Goal: Information Seeking & Learning: Learn about a topic

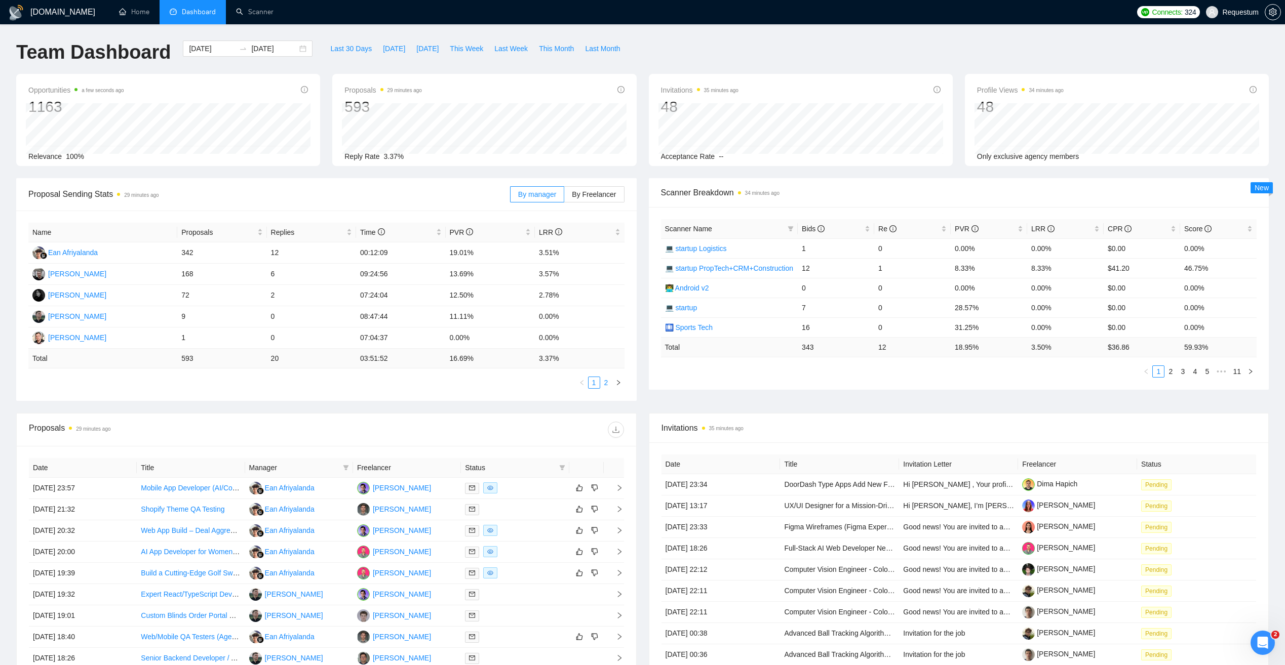
click at [607, 383] on link "2" at bounding box center [606, 382] width 11 height 11
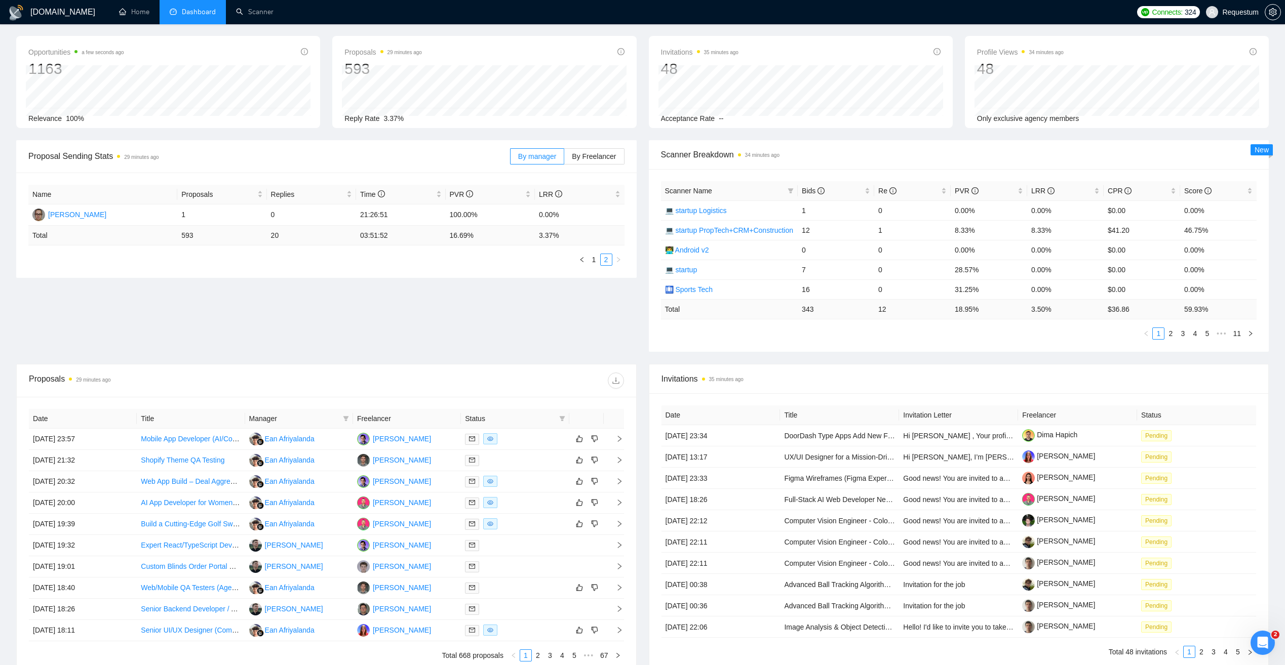
scroll to position [137, 0]
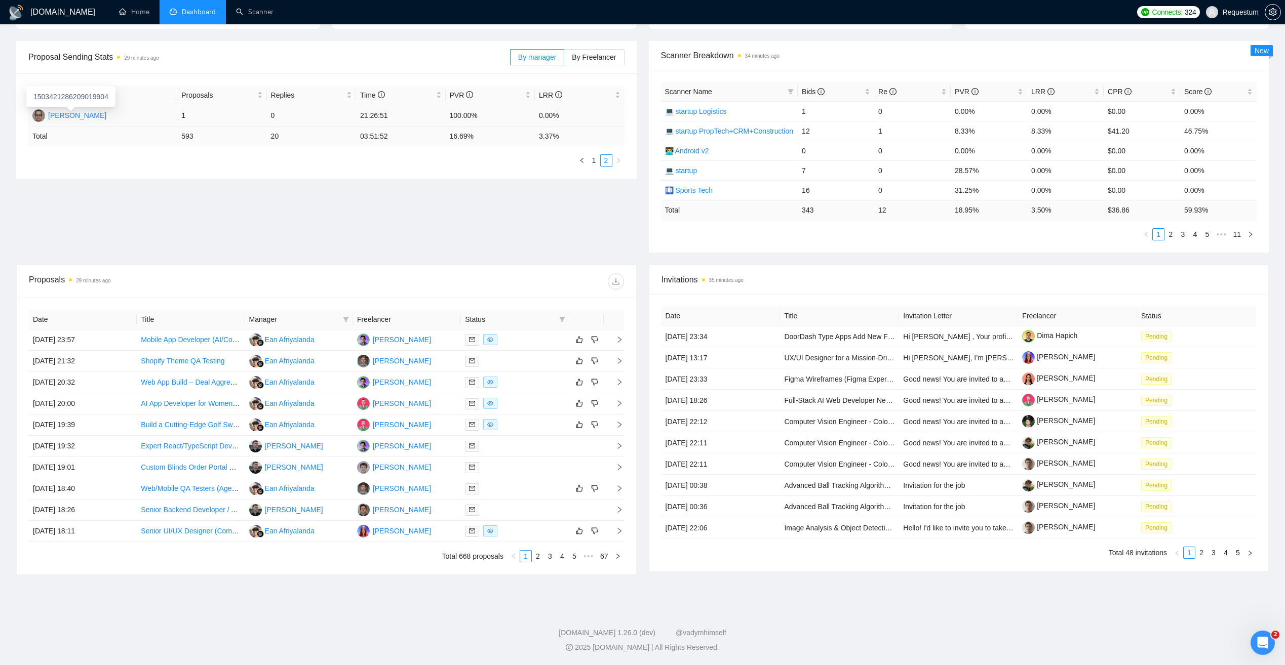
click at [76, 114] on div "Inna Kolokolnikova" at bounding box center [77, 115] width 58 height 11
click at [539, 561] on link "2" at bounding box center [537, 556] width 11 height 11
click at [549, 560] on link "3" at bounding box center [549, 556] width 11 height 11
click at [563, 557] on link "4" at bounding box center [561, 556] width 11 height 11
click at [513, 558] on link "1" at bounding box center [513, 556] width 11 height 11
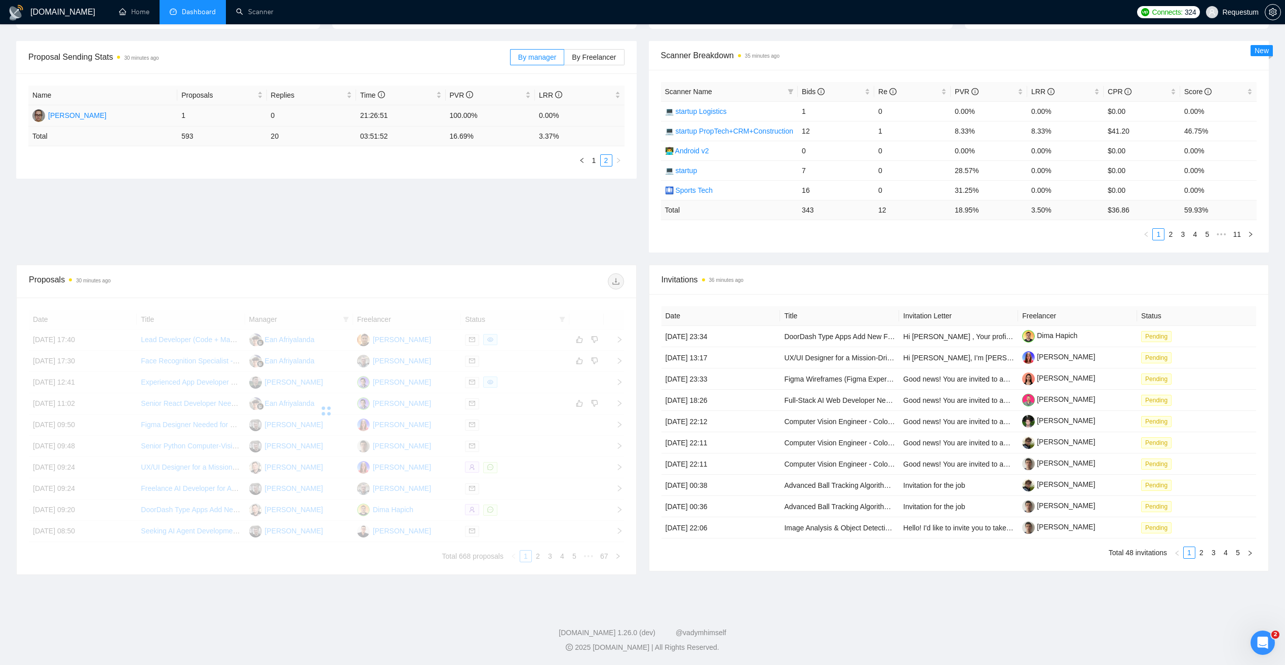
click at [271, 115] on td "0" at bounding box center [311, 115] width 89 height 21
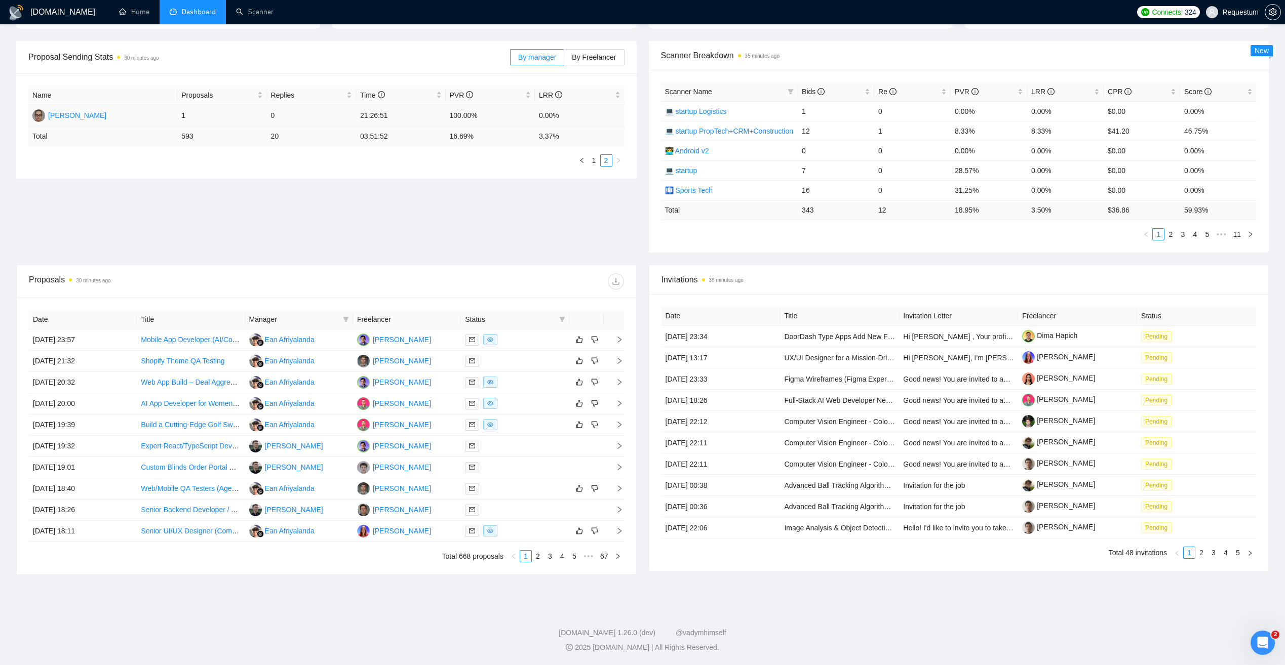
click at [234, 117] on td "1" at bounding box center [221, 115] width 89 height 21
click at [582, 57] on span "By Freelancer" at bounding box center [594, 57] width 44 height 8
click at [564, 60] on input "By Freelancer" at bounding box center [564, 60] width 0 height 0
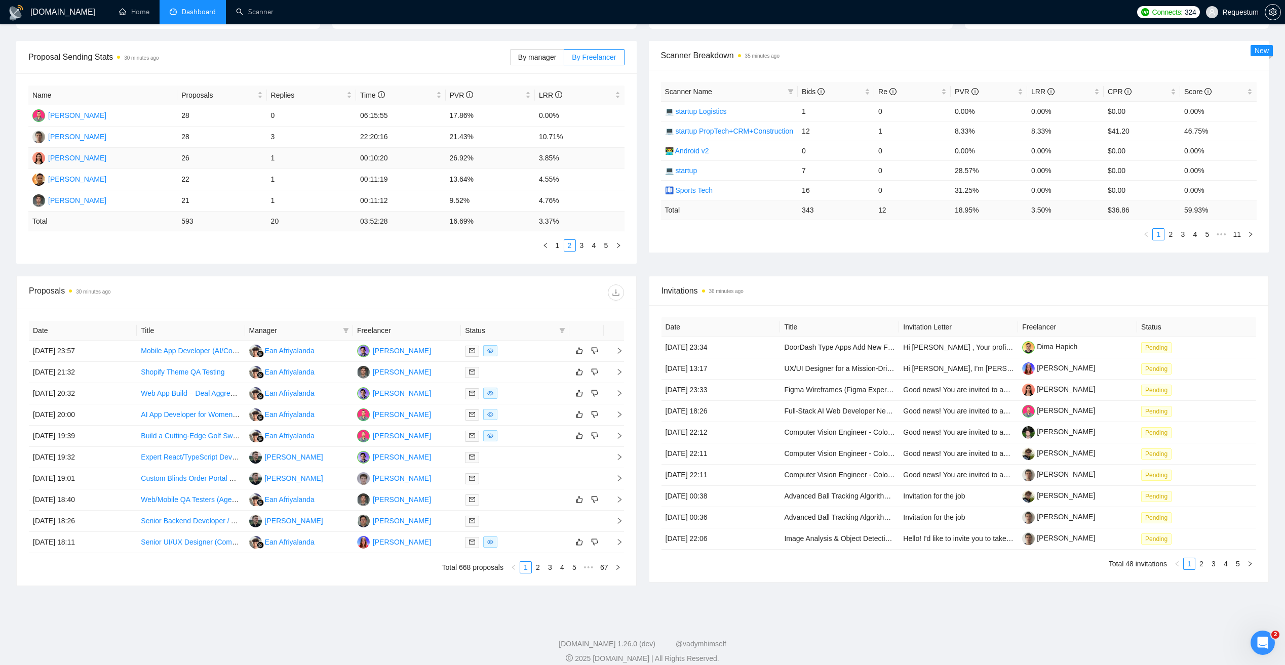
click at [262, 155] on td "26" at bounding box center [221, 158] width 89 height 21
click at [555, 59] on span "By manager" at bounding box center [537, 57] width 38 height 8
click at [510, 60] on input "By manager" at bounding box center [510, 60] width 0 height 0
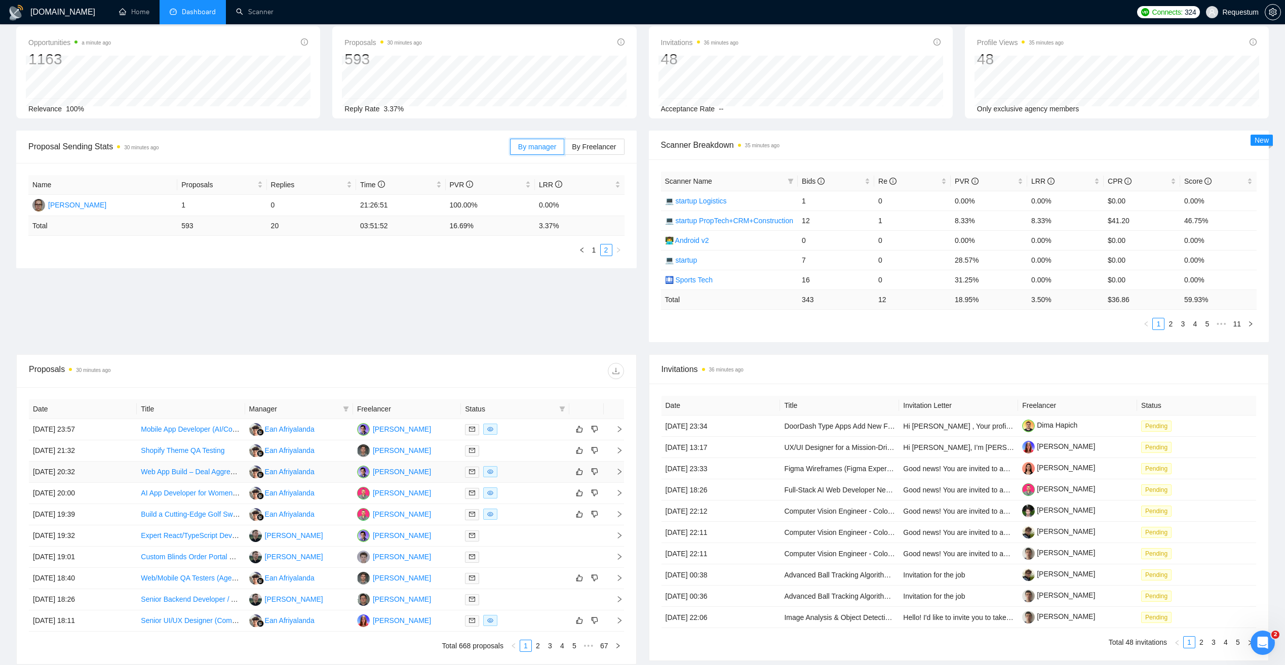
scroll to position [51, 0]
click at [596, 250] on link "1" at bounding box center [593, 247] width 11 height 11
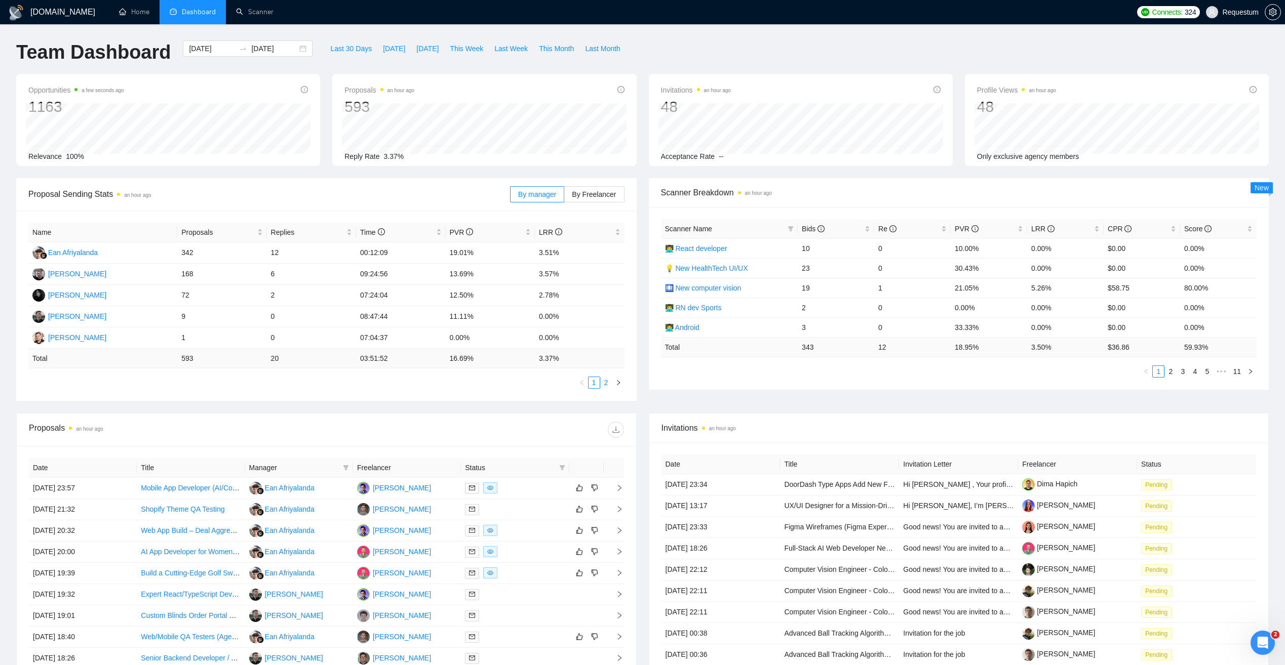
click at [607, 384] on link "2" at bounding box center [606, 382] width 11 height 11
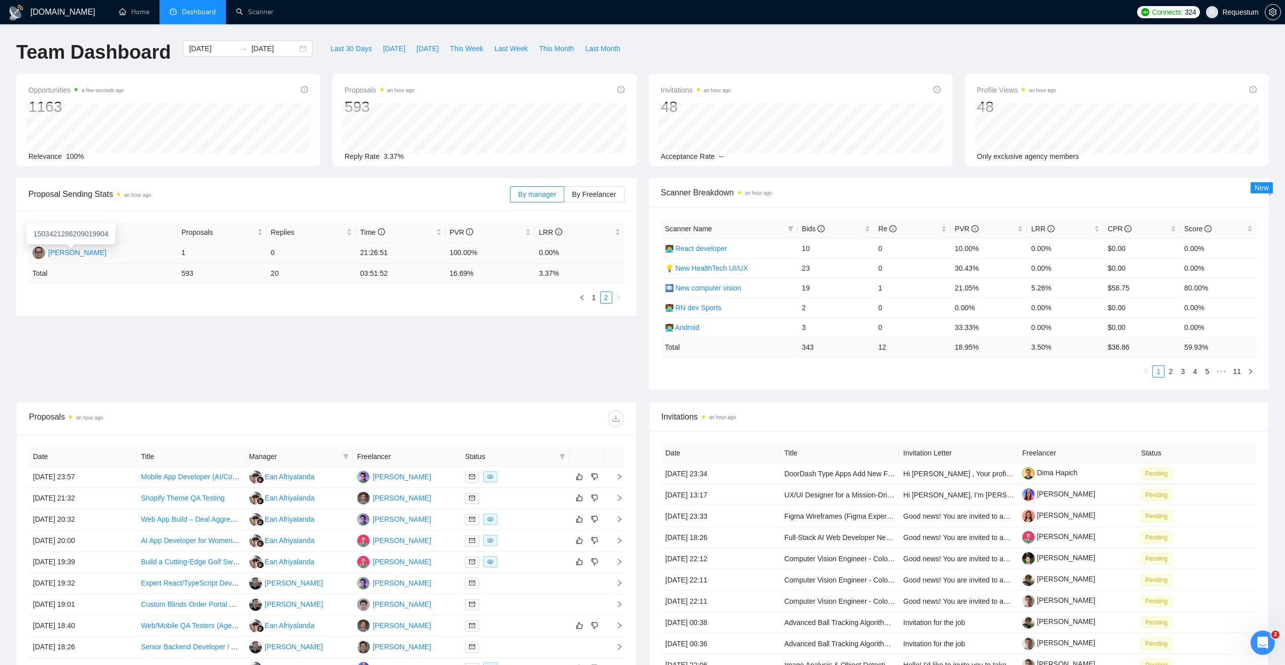
click at [45, 251] on img at bounding box center [38, 253] width 13 height 13
click at [145, 253] on td "Inna Kolokolnikova" at bounding box center [102, 253] width 149 height 21
drag, startPoint x: 117, startPoint y: 249, endPoint x: 46, endPoint y: 254, distance: 71.6
click at [46, 254] on td "Inna Kolokolnikova" at bounding box center [102, 253] width 149 height 21
copy div "Inna Kolokolnikova"
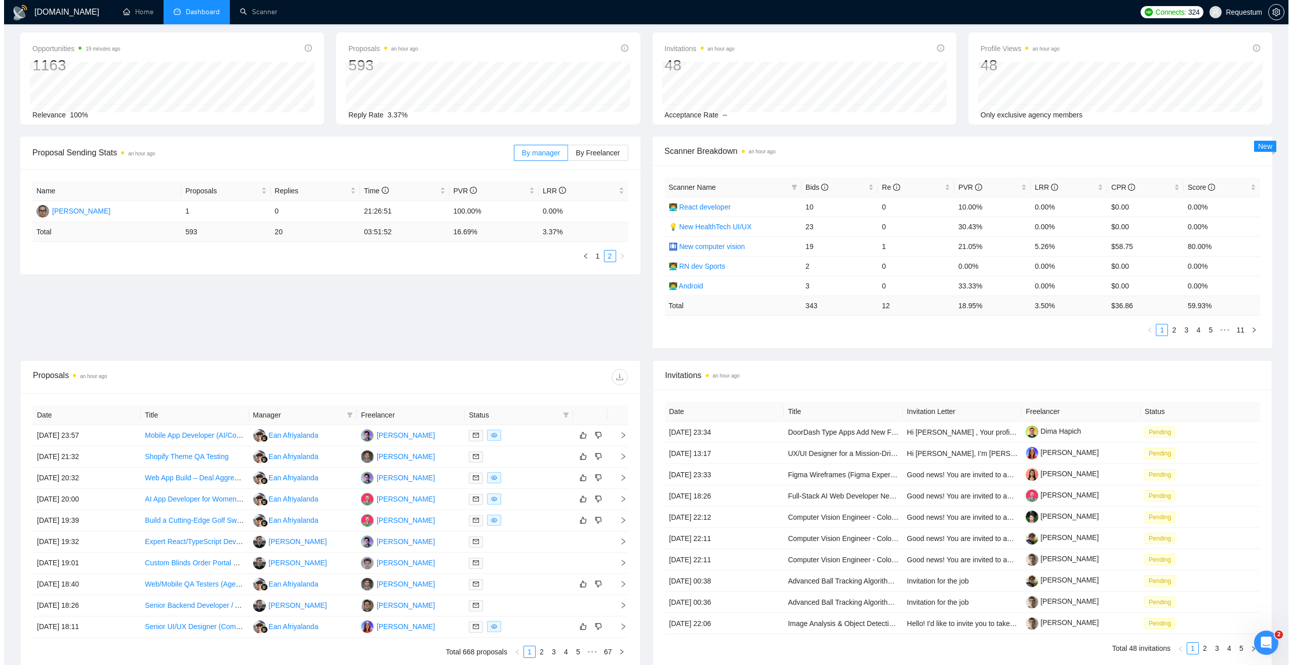
scroll to position [137, 0]
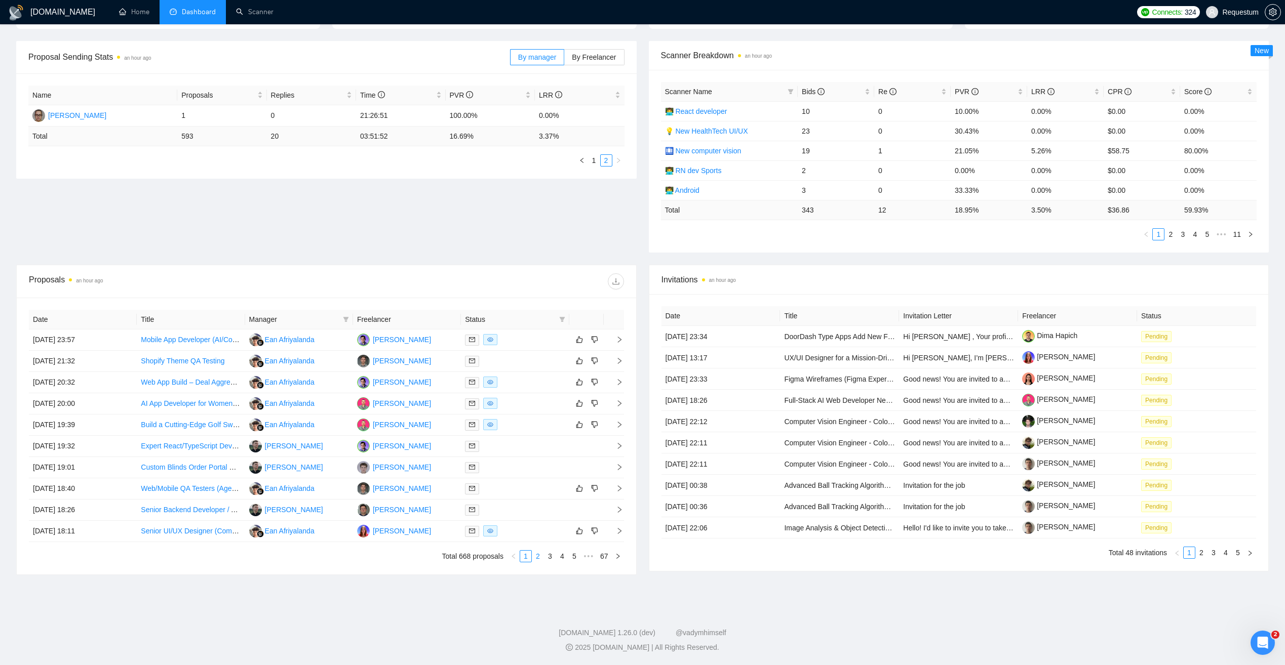
click at [539, 558] on link "2" at bounding box center [537, 556] width 11 height 11
click at [329, 430] on td "Vasiliy Litviakov" at bounding box center [299, 425] width 108 height 21
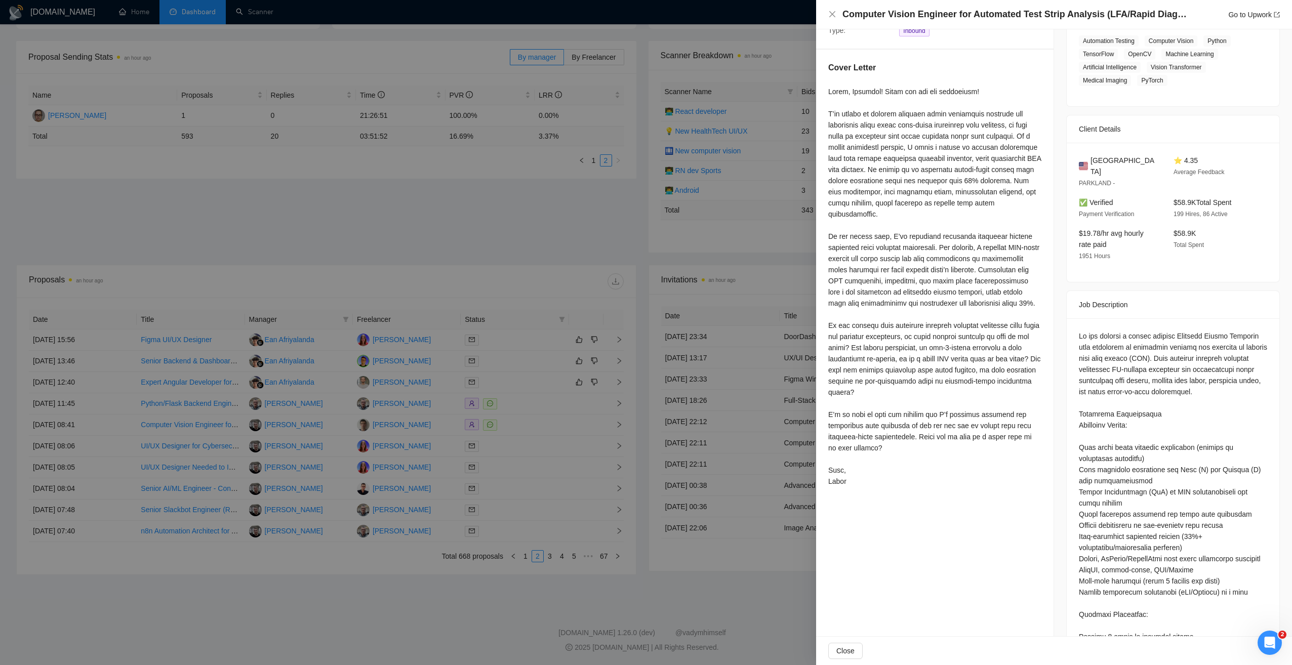
scroll to position [304, 0]
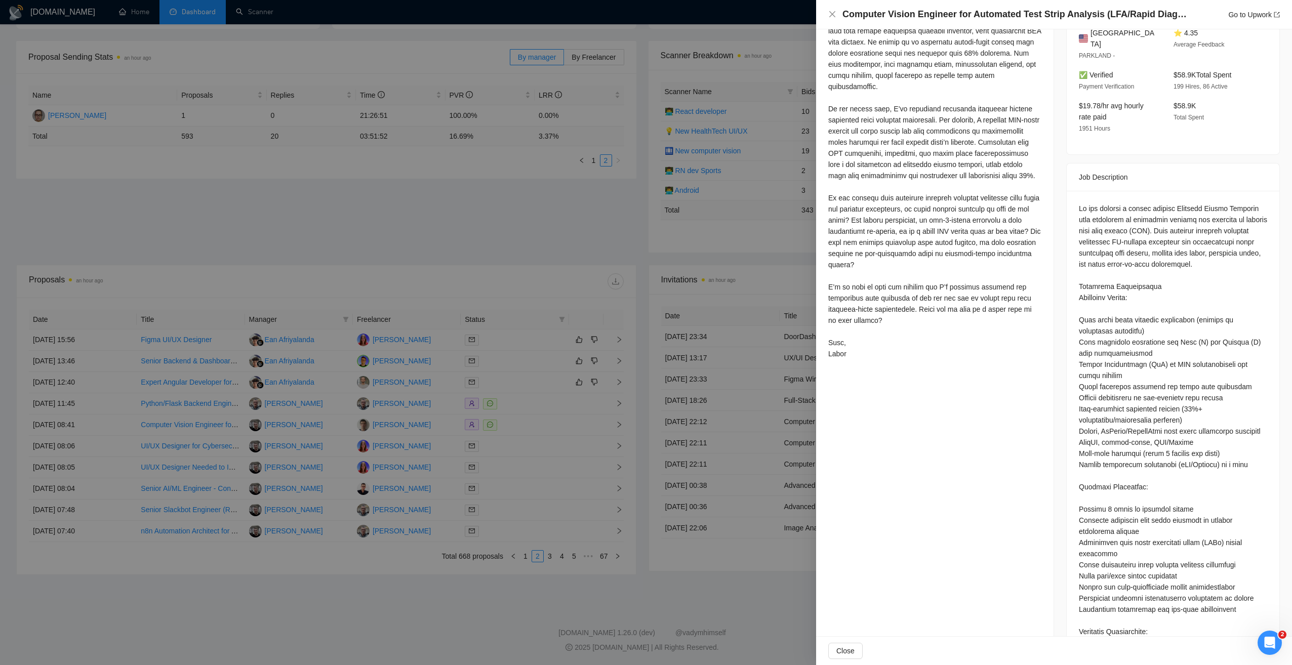
click at [341, 561] on div at bounding box center [646, 332] width 1292 height 665
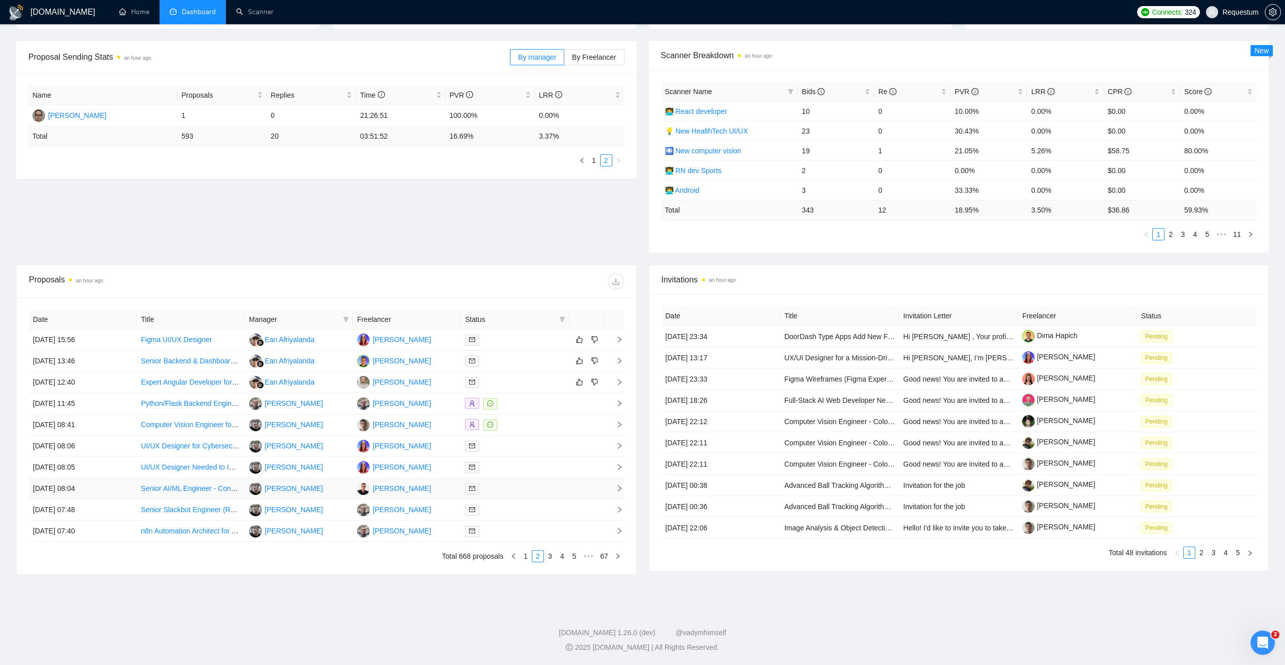
click at [519, 490] on div at bounding box center [515, 489] width 100 height 12
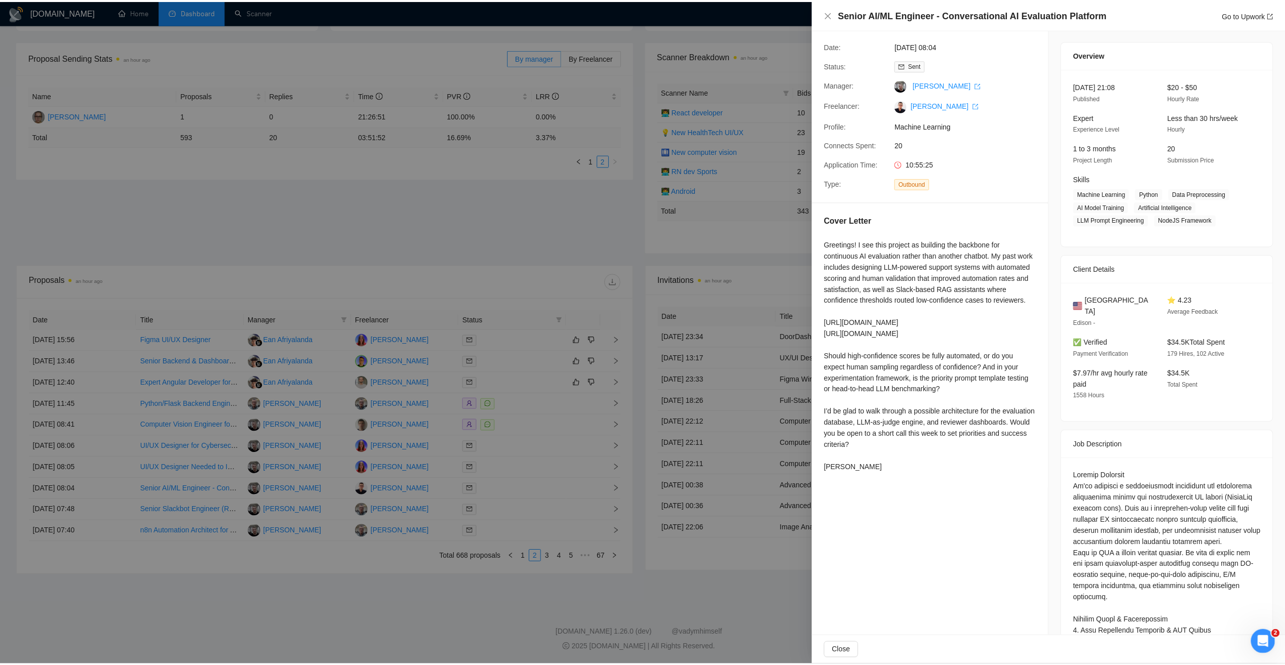
scroll to position [0, 0]
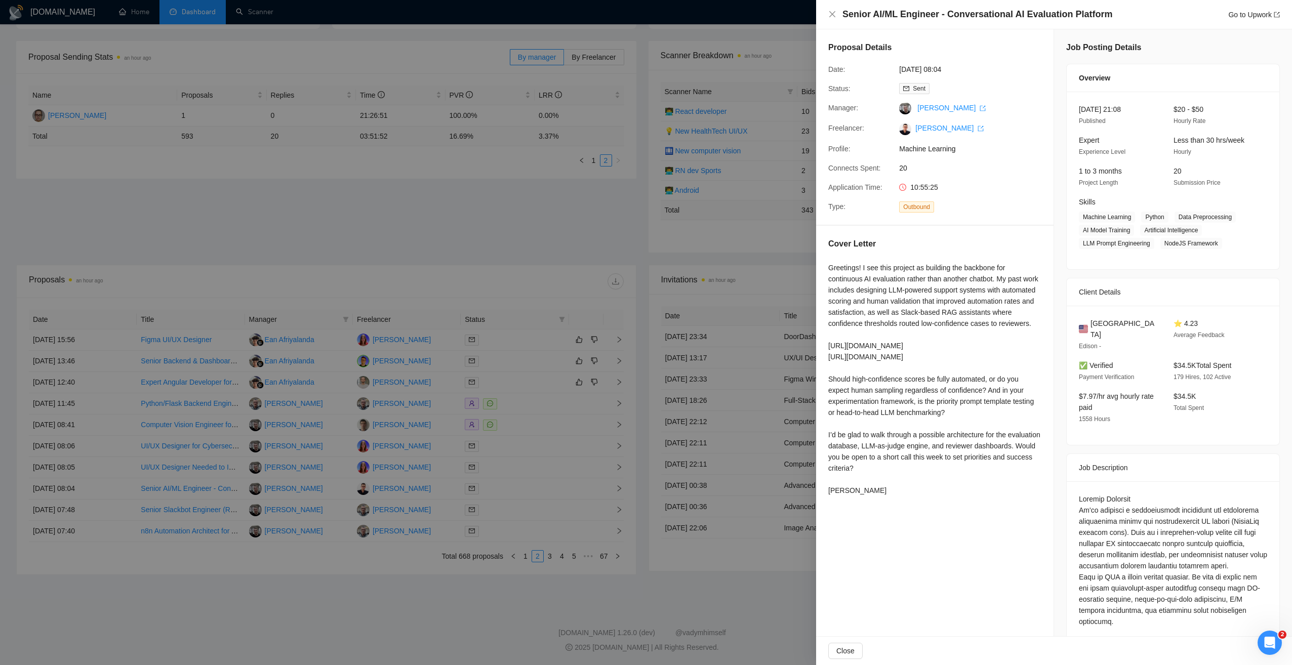
click at [386, 595] on div at bounding box center [646, 332] width 1292 height 665
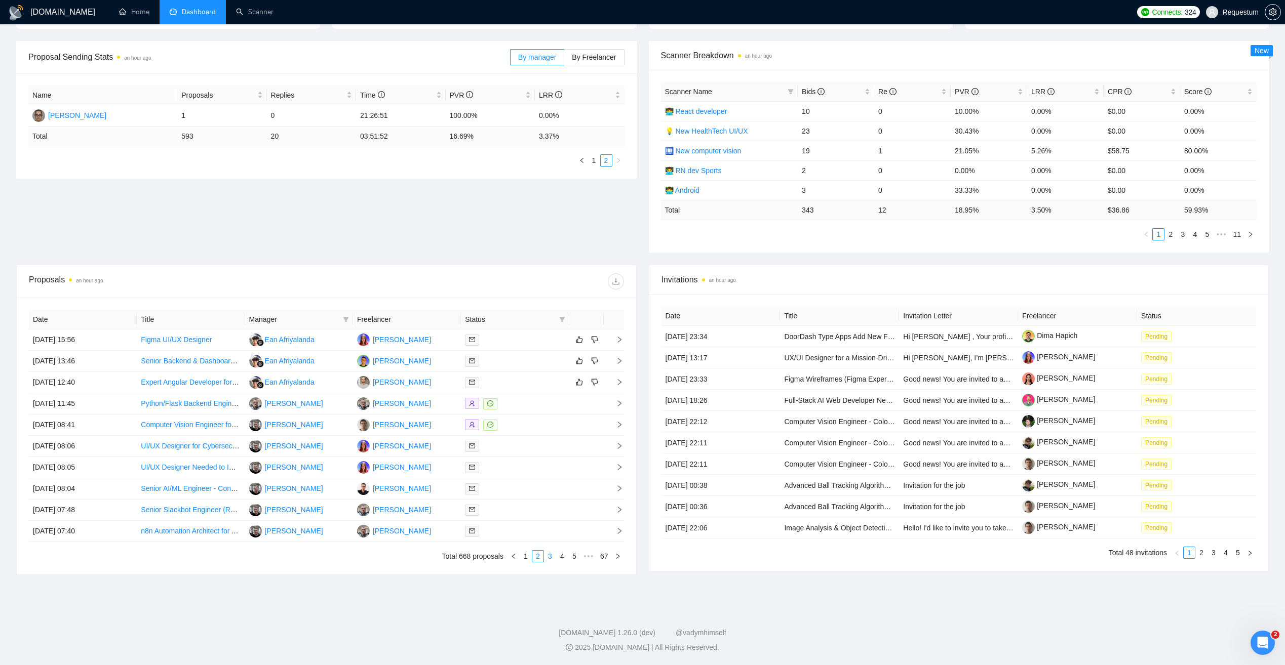
click at [551, 561] on link "3" at bounding box center [549, 556] width 11 height 11
click at [134, 340] on td "05 Sep, 2025 07:34" at bounding box center [83, 340] width 108 height 21
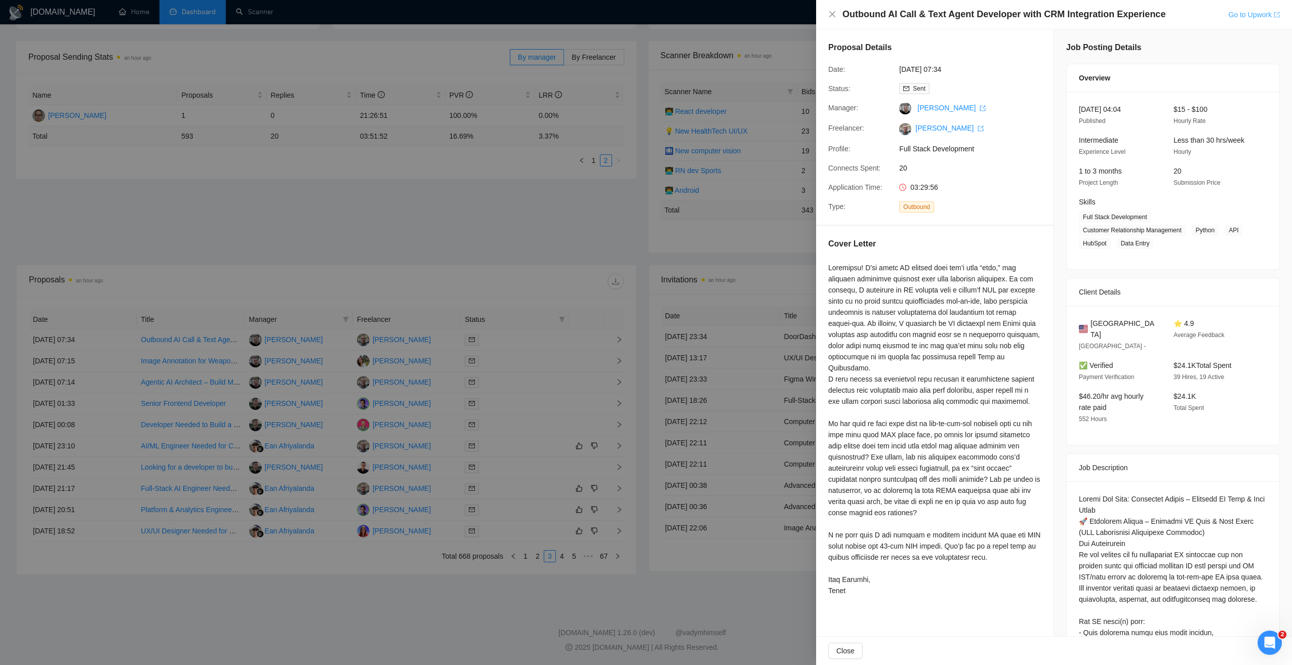
click at [1247, 16] on link "Go to Upwork" at bounding box center [1254, 15] width 52 height 8
click at [237, 192] on div at bounding box center [646, 332] width 1292 height 665
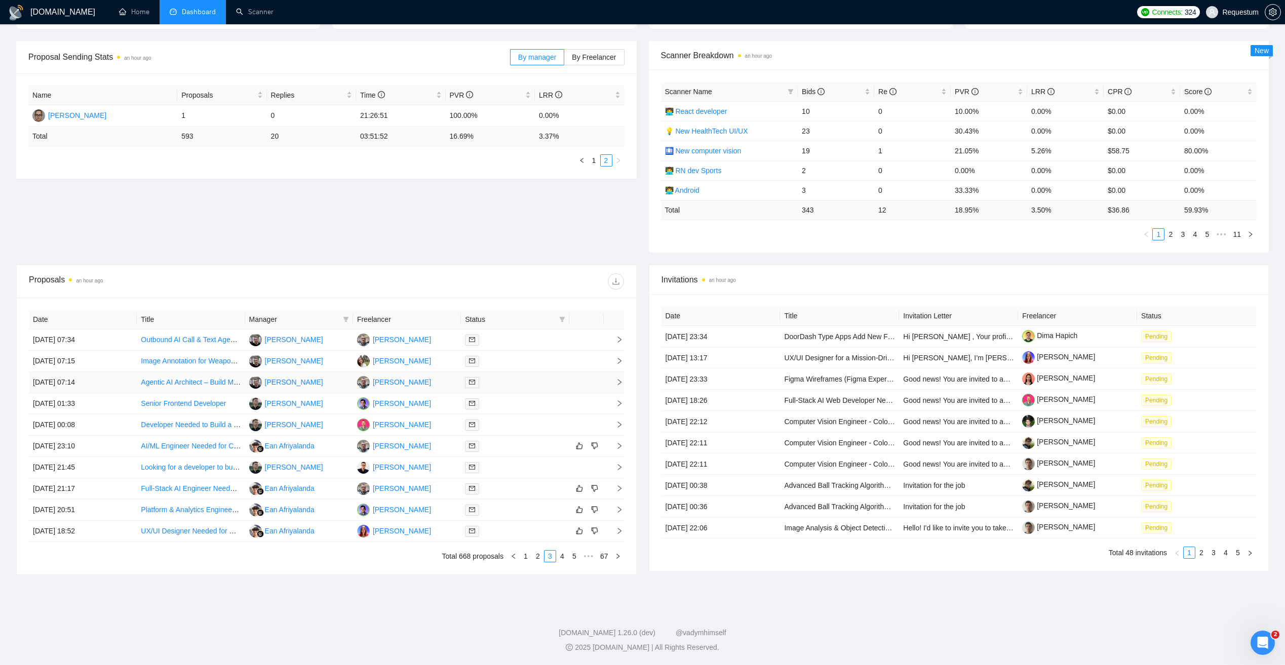
click at [341, 381] on td "Vasiliy Litviakov" at bounding box center [299, 382] width 108 height 21
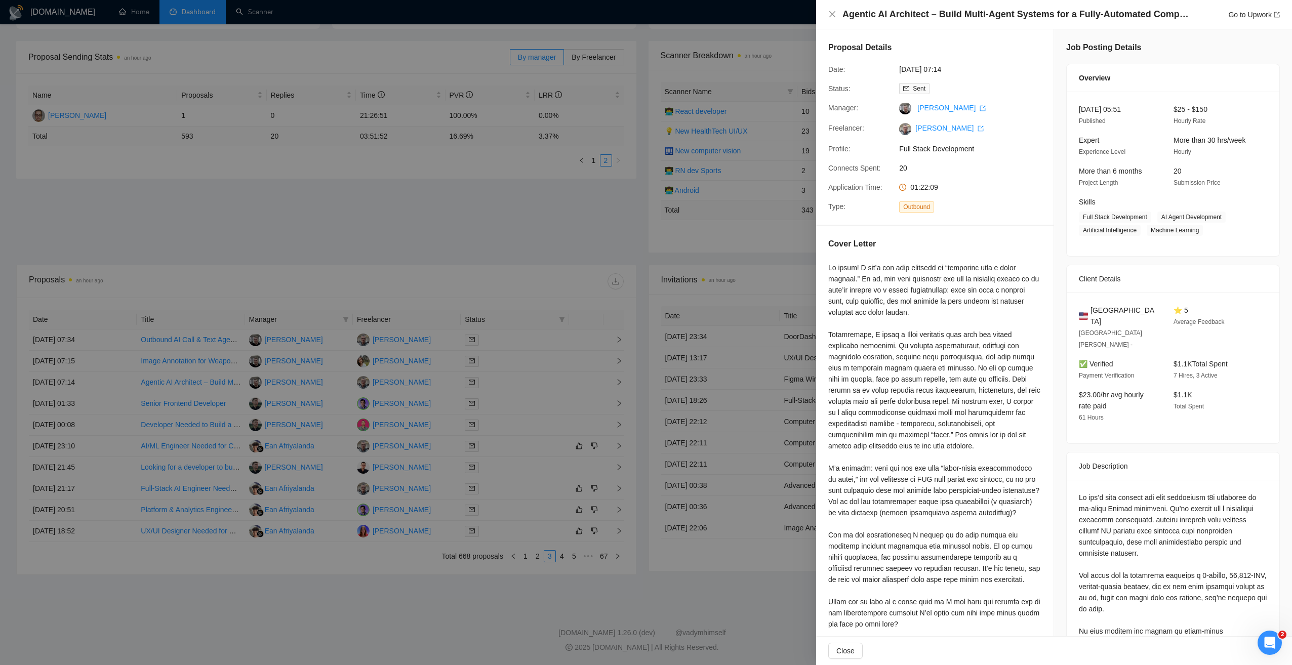
click at [295, 197] on div at bounding box center [646, 332] width 1292 height 665
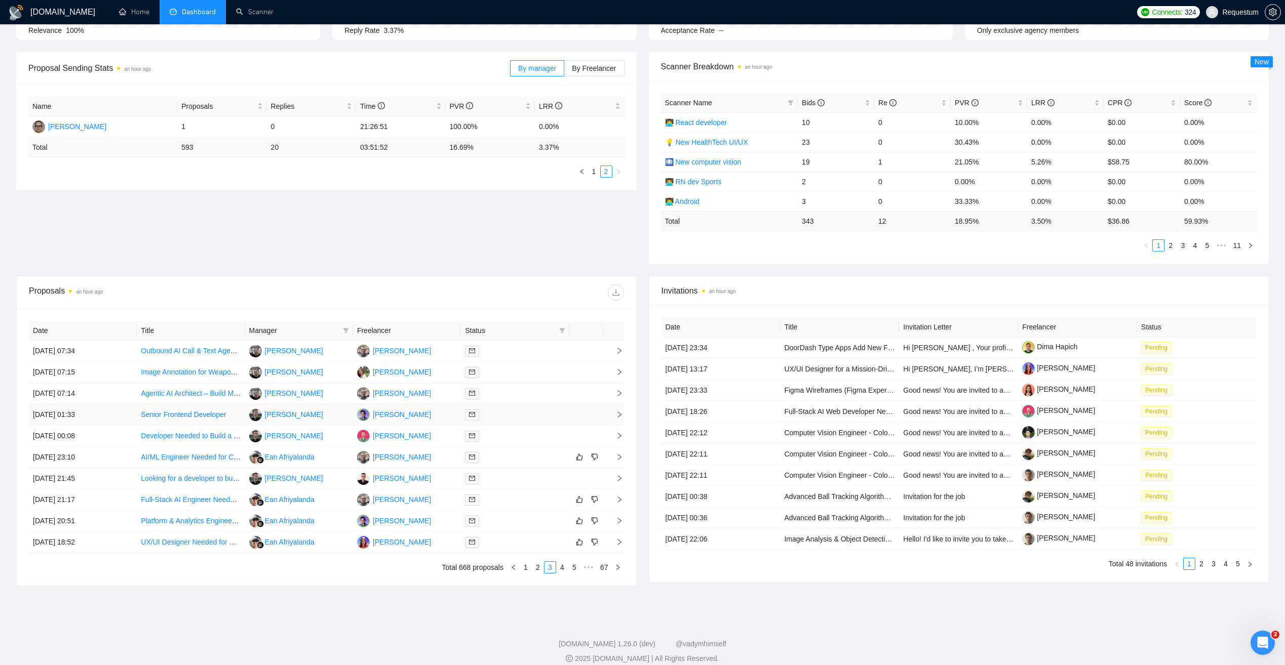
scroll to position [137, 0]
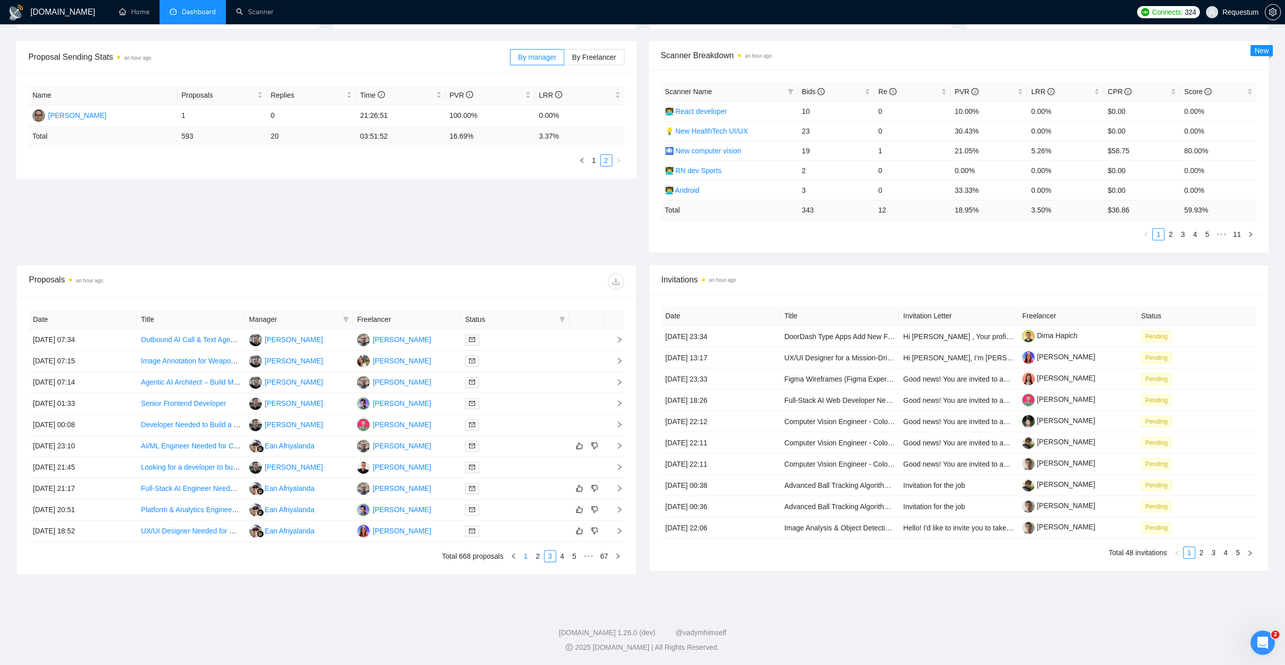
click at [526, 557] on link "1" at bounding box center [525, 556] width 11 height 11
